Goal: Navigation & Orientation: Understand site structure

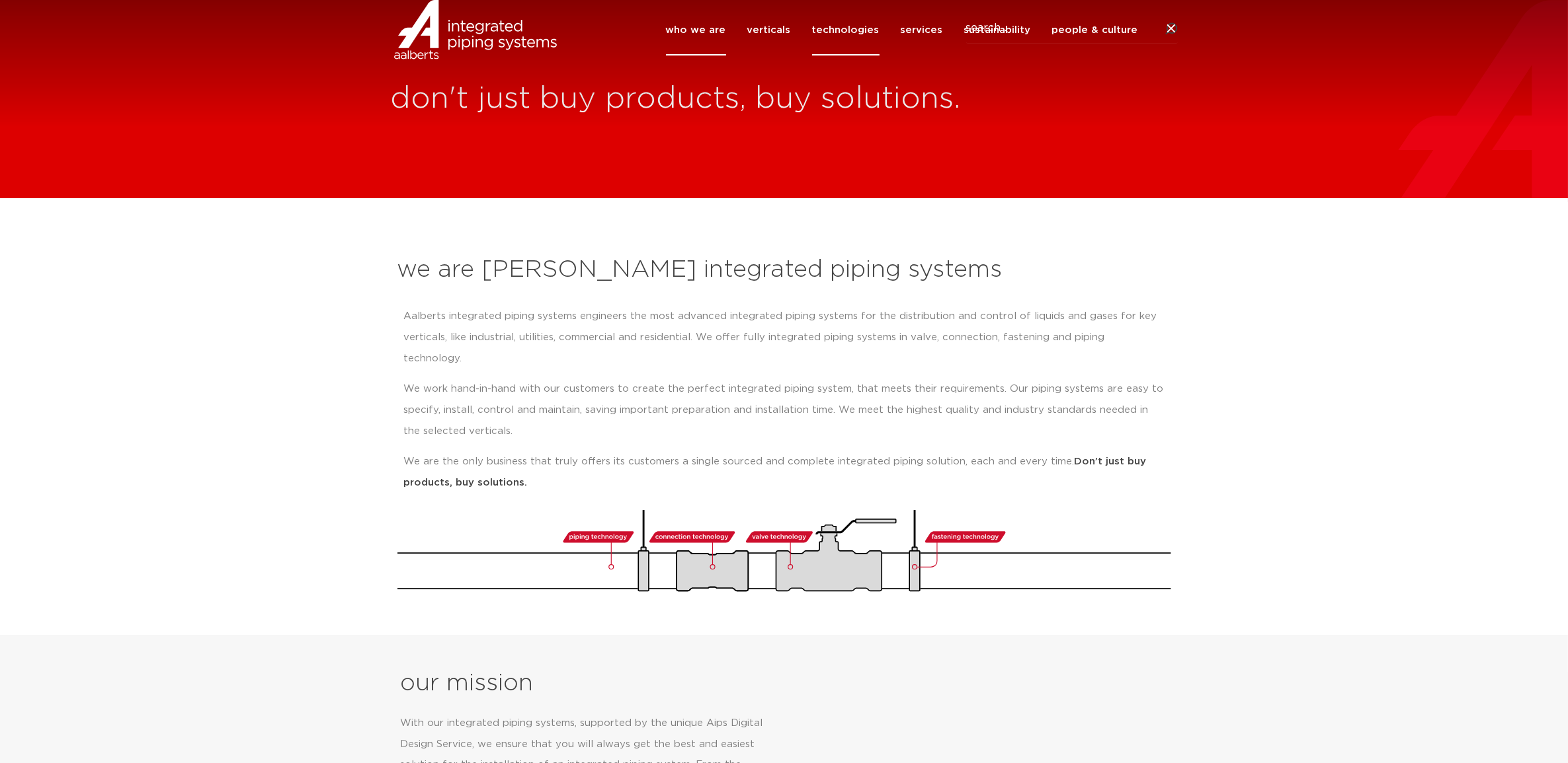
click at [875, 55] on link "technologies" at bounding box center [845, 30] width 68 height 51
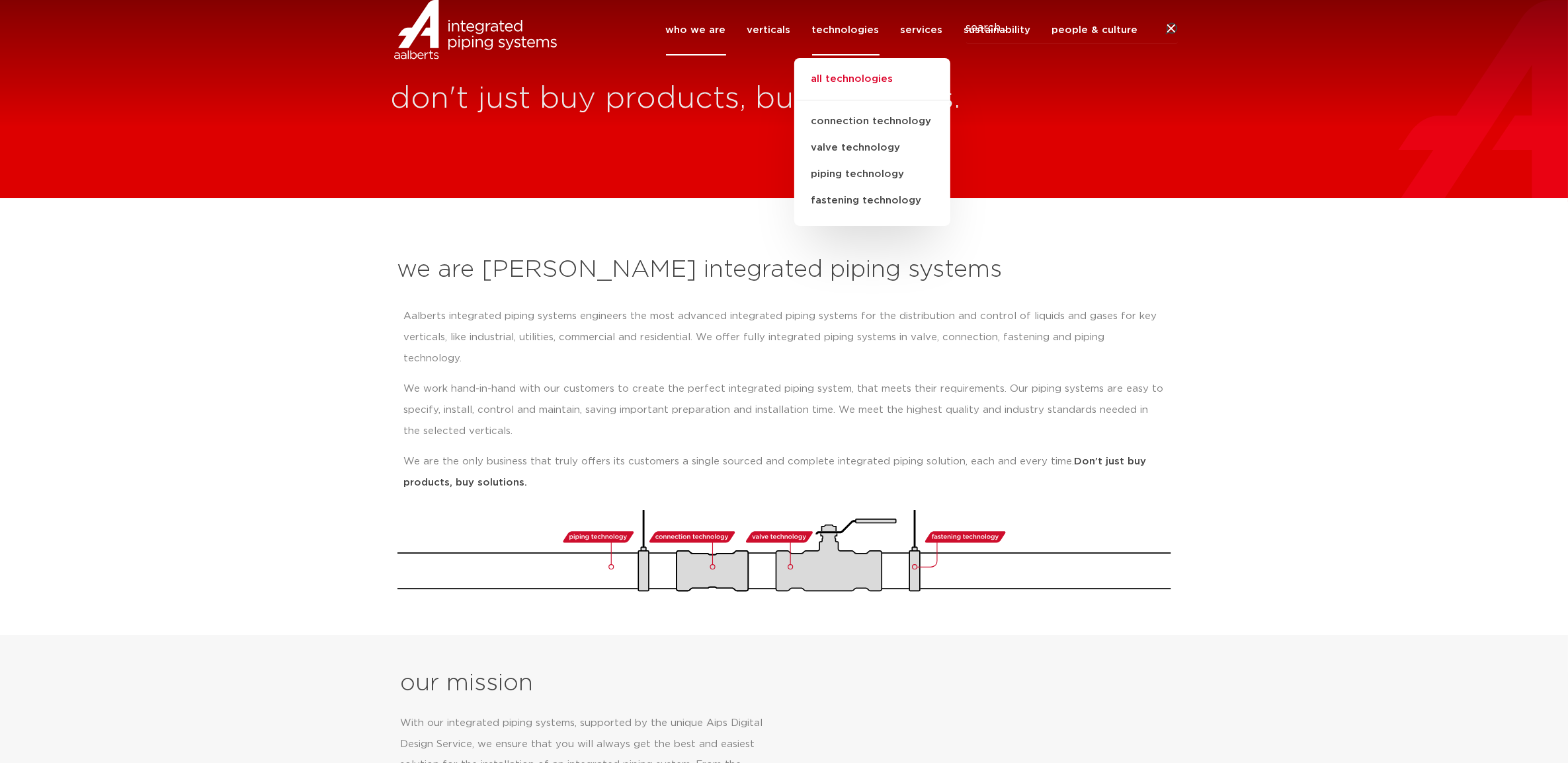
click at [885, 100] on link "all technologies" at bounding box center [872, 85] width 156 height 29
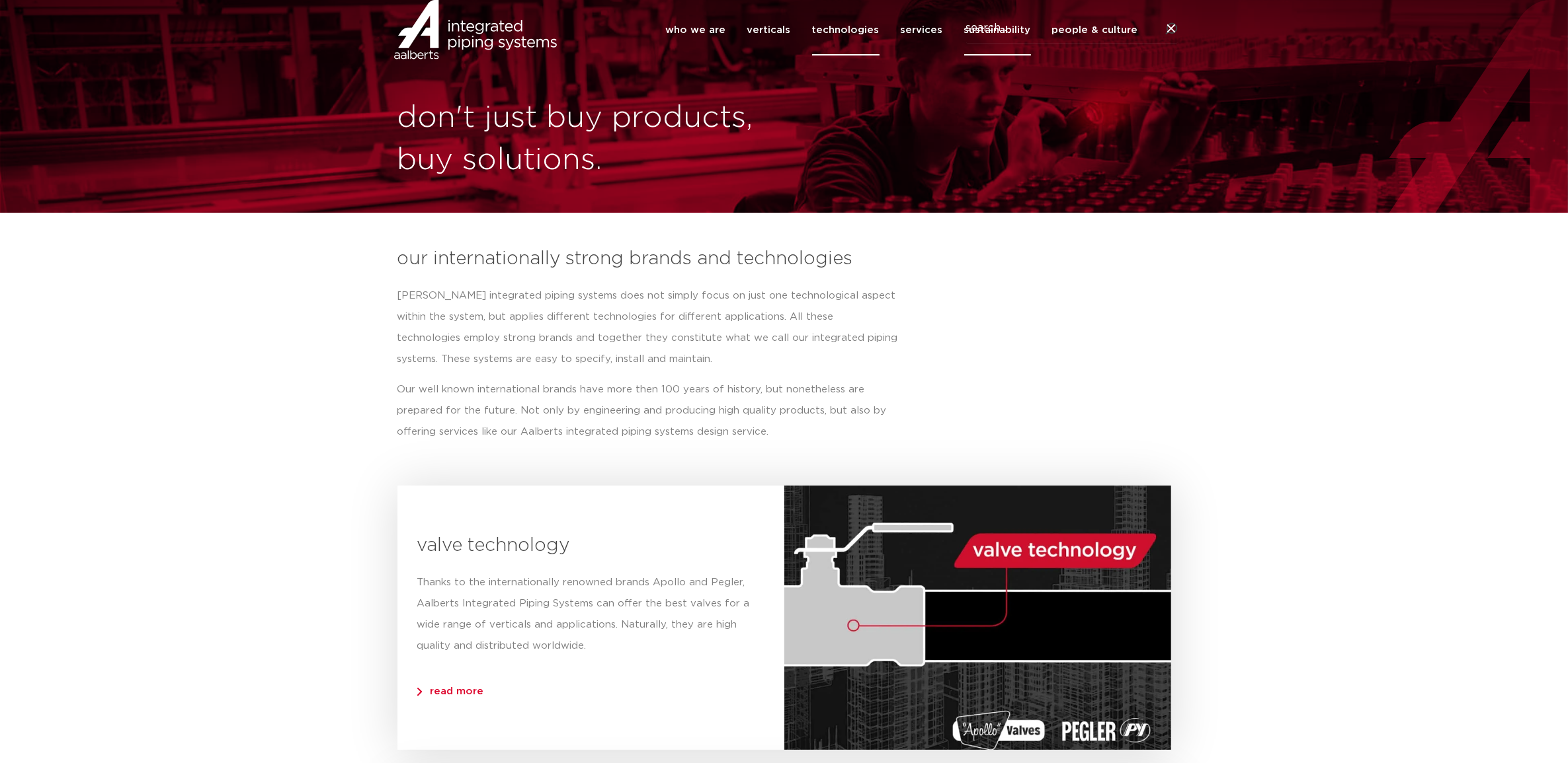
click at [986, 55] on link "sustainability" at bounding box center [997, 30] width 67 height 51
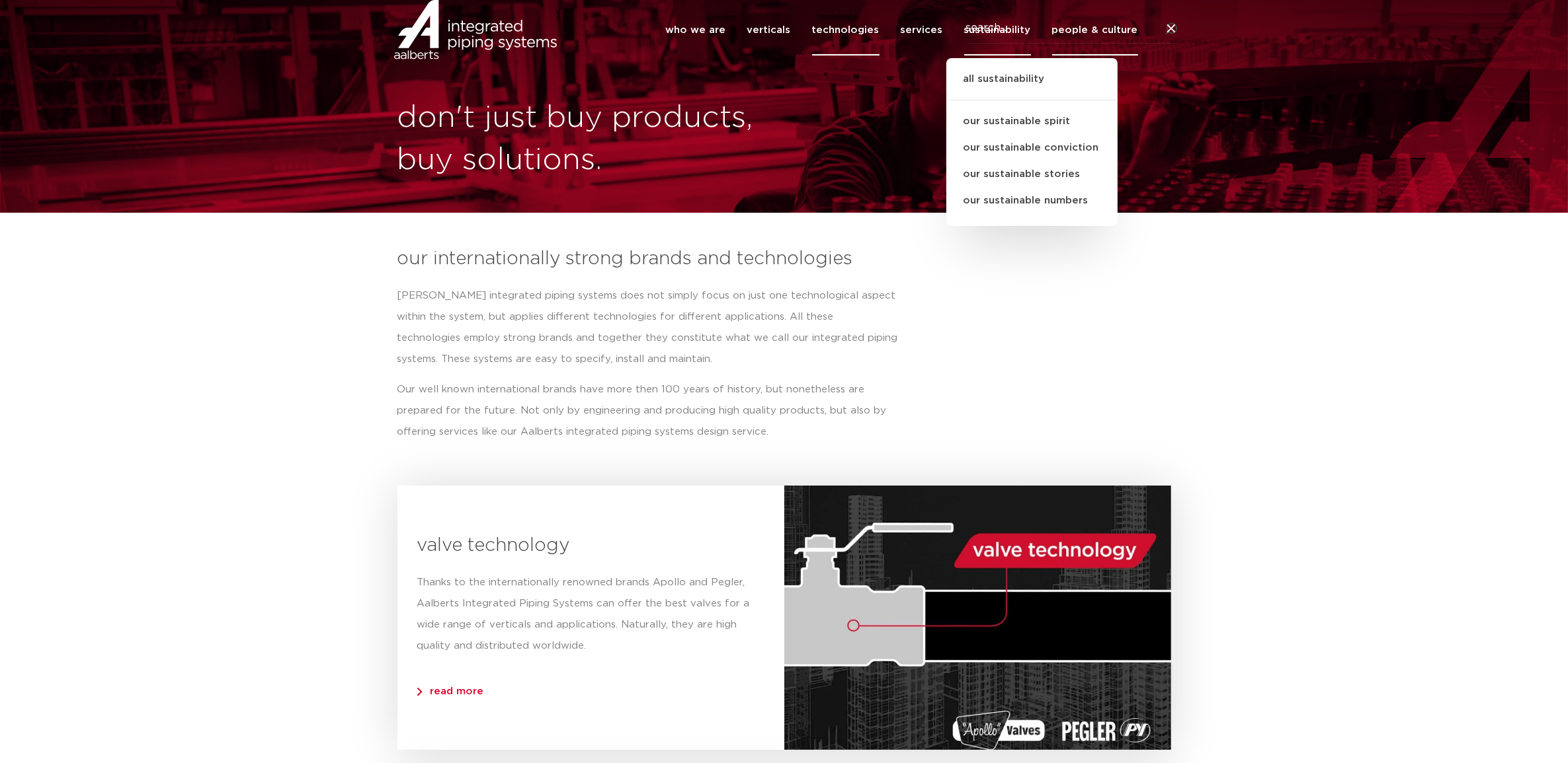
click at [1068, 53] on link "people & culture" at bounding box center [1095, 30] width 86 height 51
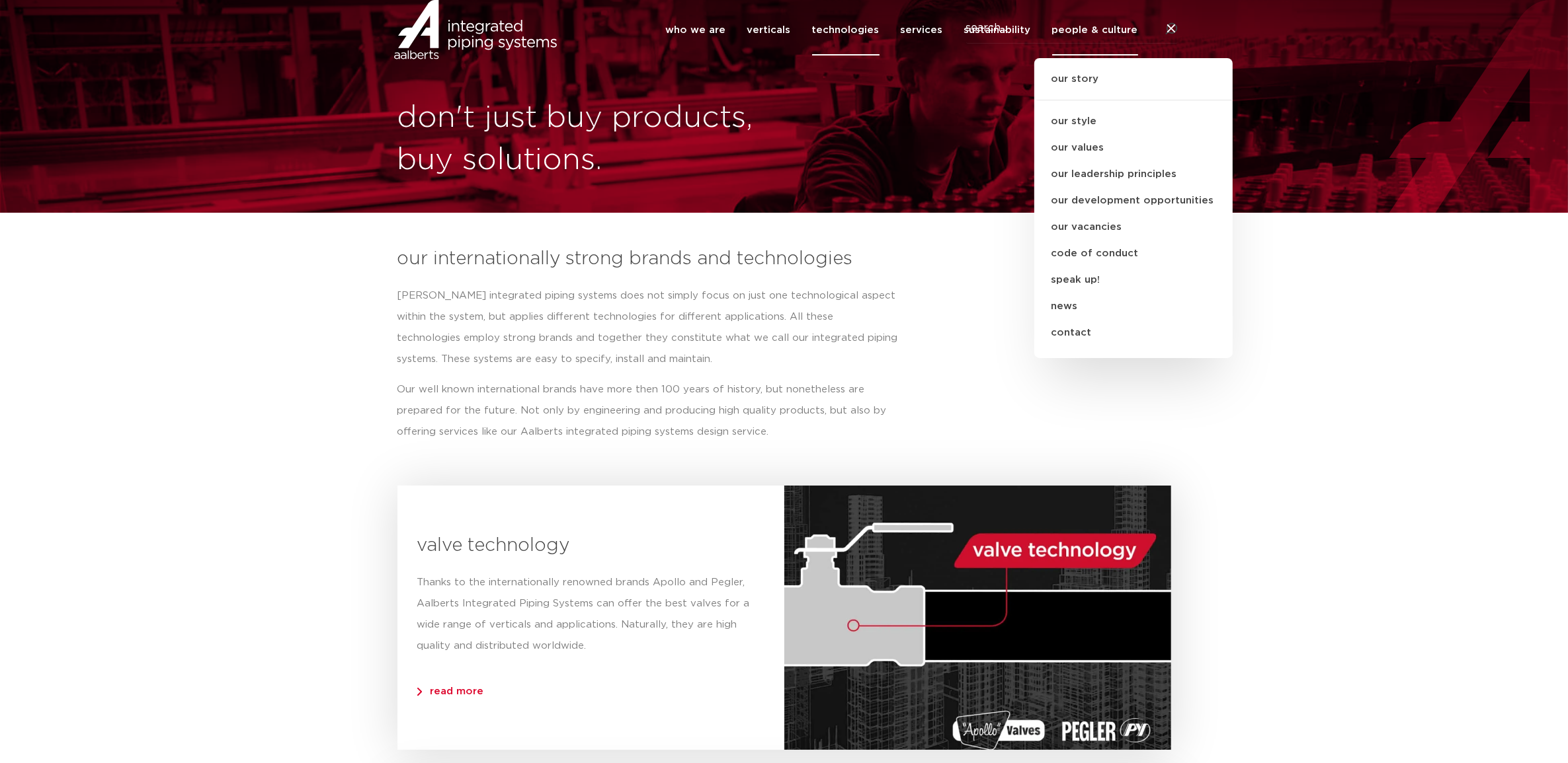
click at [506, 60] on img at bounding box center [475, 30] width 169 height 60
